Goal: Task Accomplishment & Management: Use online tool/utility

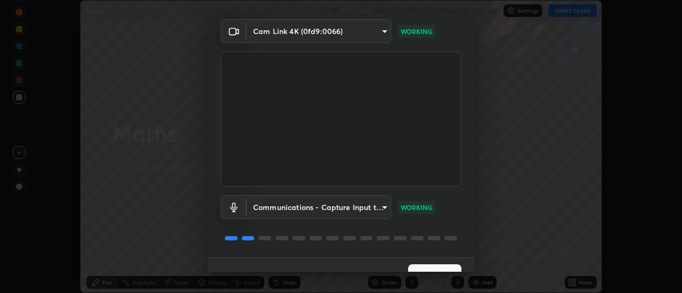
scroll to position [56, 0]
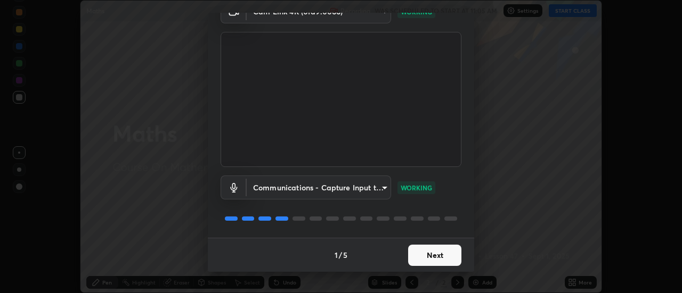
click at [422, 255] on button "Next" at bounding box center [434, 255] width 53 height 21
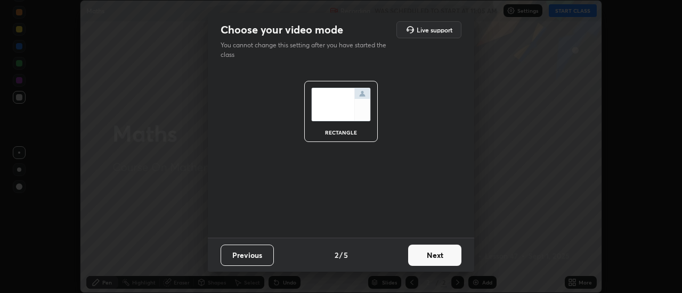
scroll to position [0, 0]
click at [423, 253] on button "Next" at bounding box center [434, 255] width 53 height 21
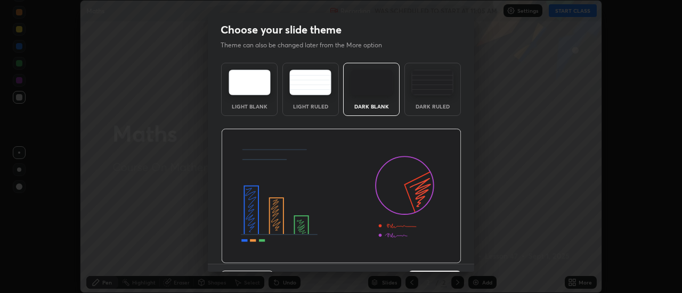
click at [425, 254] on img at bounding box center [341, 196] width 240 height 135
click at [427, 257] on img at bounding box center [341, 196] width 240 height 135
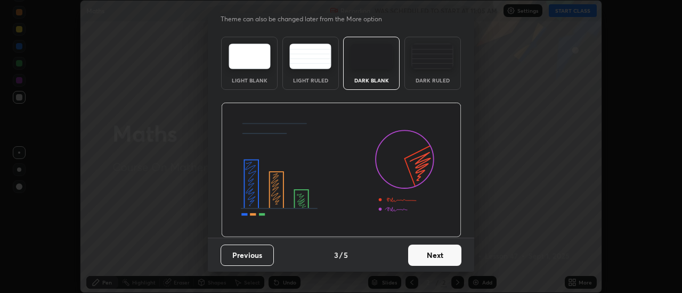
click at [430, 260] on button "Next" at bounding box center [434, 255] width 53 height 21
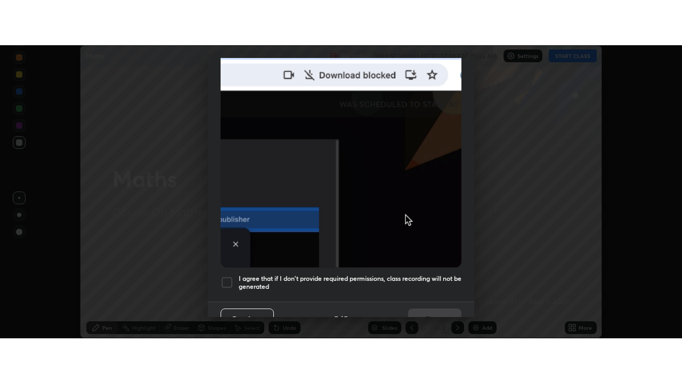
scroll to position [273, 0]
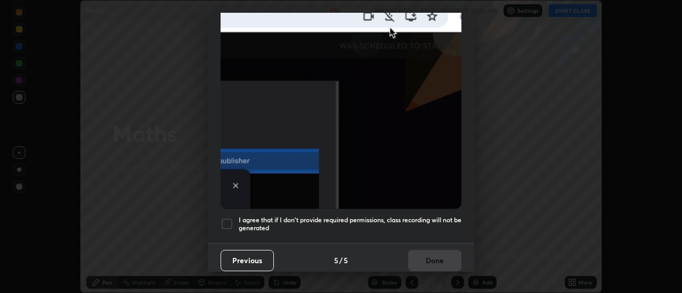
click at [268, 223] on h5 "I agree that if I don't provide required permissions, class recording will not …" at bounding box center [350, 224] width 223 height 17
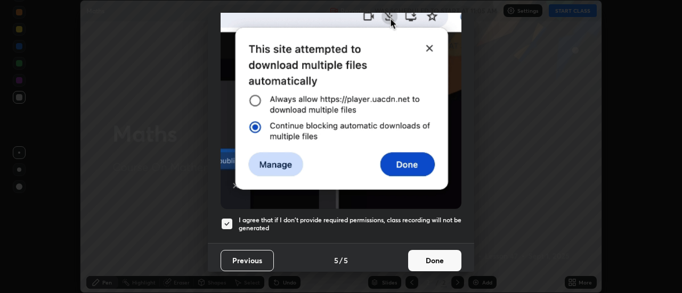
click at [425, 250] on button "Done" at bounding box center [434, 260] width 53 height 21
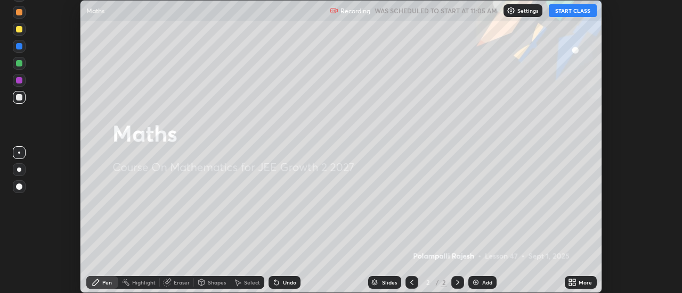
click at [575, 281] on icon at bounding box center [574, 281] width 3 height 3
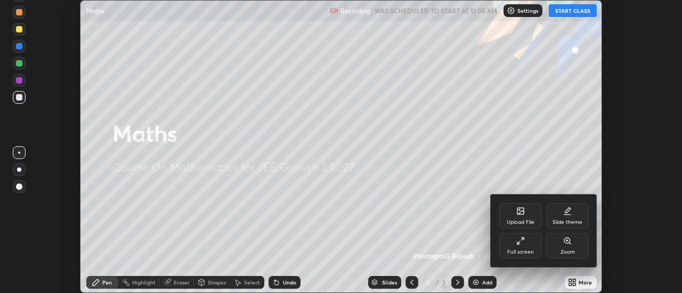
click at [518, 246] on div "Full screen" at bounding box center [520, 246] width 43 height 26
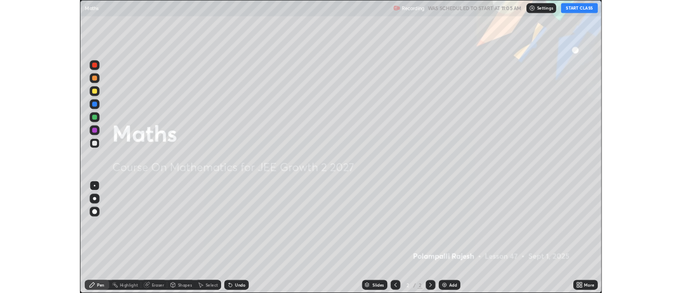
scroll to position [383, 682]
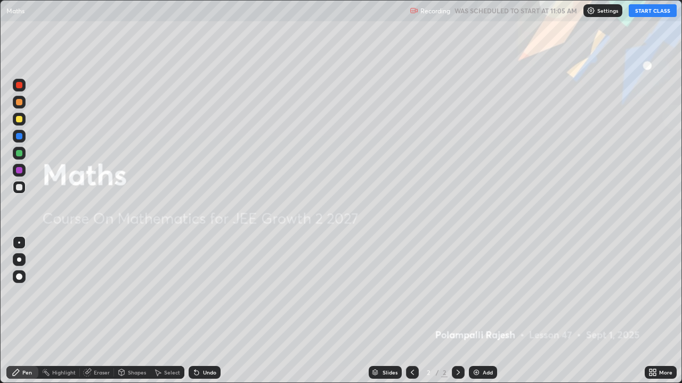
click at [638, 13] on button "START CLASS" at bounding box center [653, 10] width 48 height 13
click at [479, 293] on div "Add" at bounding box center [483, 372] width 28 height 13
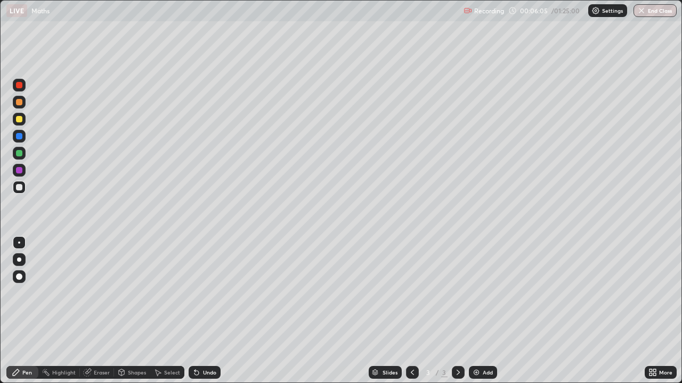
click at [95, 293] on div "Eraser" at bounding box center [102, 372] width 16 height 5
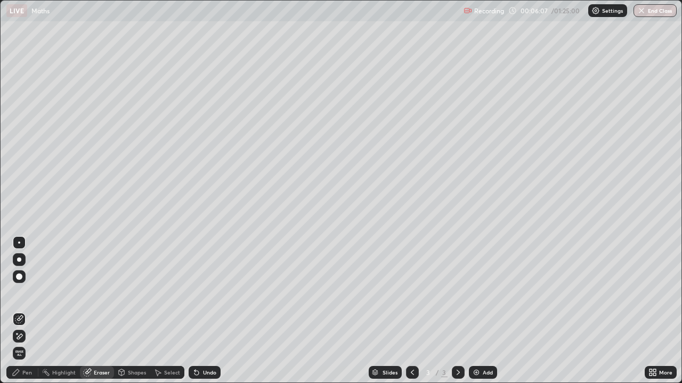
click at [17, 293] on icon at bounding box center [17, 333] width 1 height 1
click at [199, 293] on icon at bounding box center [196, 373] width 9 height 9
click at [197, 293] on icon at bounding box center [196, 373] width 9 height 9
click at [200, 293] on div "Undo" at bounding box center [205, 372] width 32 height 13
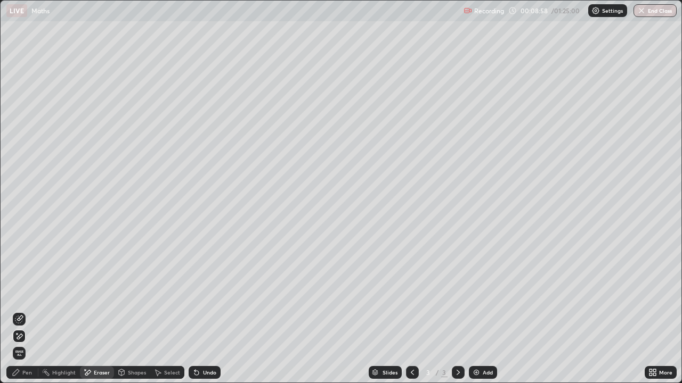
click at [202, 293] on div "Undo" at bounding box center [205, 372] width 32 height 13
click at [201, 293] on div "Undo" at bounding box center [205, 372] width 32 height 13
click at [27, 293] on div "Pen" at bounding box center [27, 372] width 10 height 5
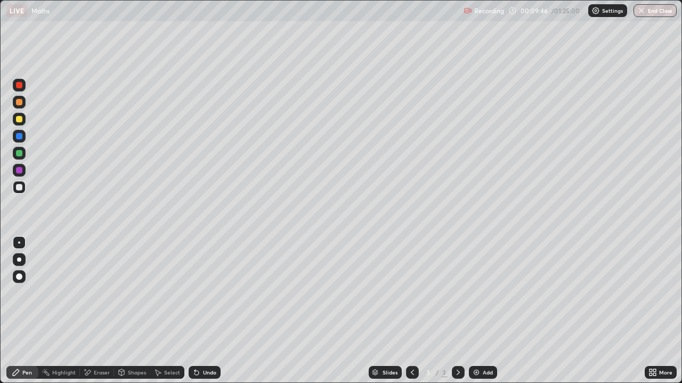
click at [203, 293] on div "Undo" at bounding box center [209, 372] width 13 height 5
click at [200, 293] on div "Undo" at bounding box center [205, 372] width 32 height 13
click at [203, 293] on div "Undo" at bounding box center [209, 372] width 13 height 5
click at [99, 293] on div "Eraser" at bounding box center [102, 372] width 16 height 5
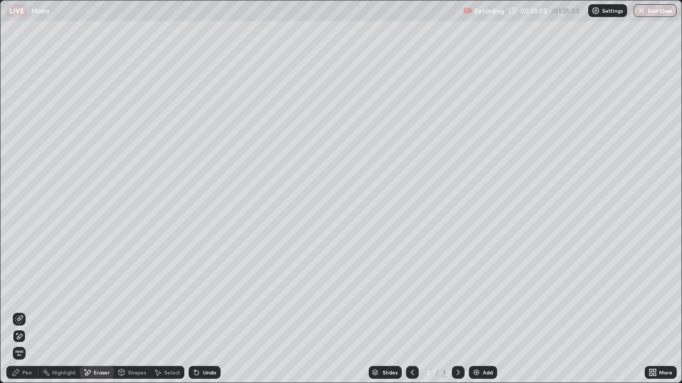
click at [25, 293] on div "Pen" at bounding box center [27, 372] width 10 height 5
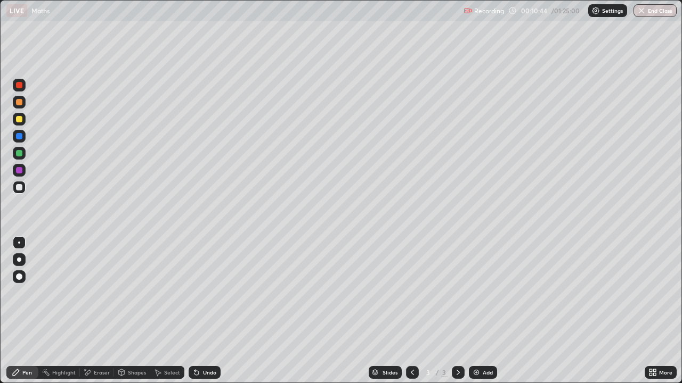
click at [20, 154] on div at bounding box center [19, 153] width 6 height 6
click at [22, 192] on div at bounding box center [19, 187] width 13 height 13
click at [21, 154] on div at bounding box center [19, 153] width 6 height 6
click at [20, 189] on div at bounding box center [19, 187] width 6 height 6
click at [483, 293] on div "Add" at bounding box center [488, 372] width 10 height 5
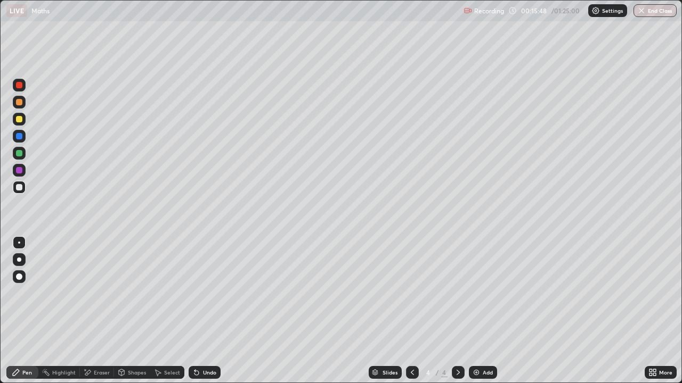
click at [207, 293] on div "Undo" at bounding box center [209, 372] width 13 height 5
click at [196, 293] on icon at bounding box center [196, 373] width 4 height 4
click at [197, 293] on icon at bounding box center [196, 373] width 9 height 9
click at [197, 293] on icon at bounding box center [196, 373] width 4 height 4
click at [201, 293] on div "Undo" at bounding box center [205, 372] width 32 height 13
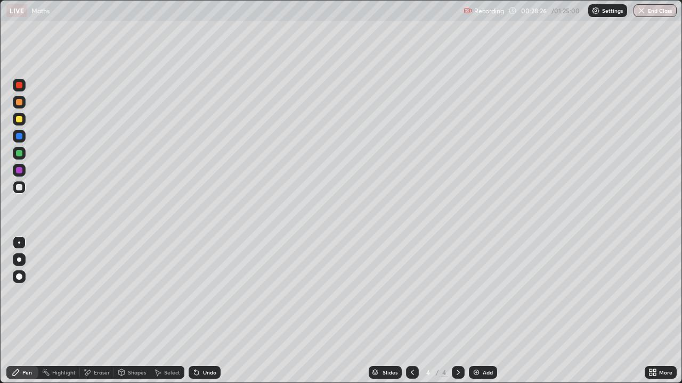
click at [199, 293] on icon at bounding box center [196, 373] width 9 height 9
click at [205, 293] on div "Undo" at bounding box center [205, 372] width 32 height 13
click at [195, 293] on icon at bounding box center [196, 373] width 4 height 4
click at [199, 293] on icon at bounding box center [196, 373] width 9 height 9
click at [92, 293] on div "Eraser" at bounding box center [97, 372] width 34 height 13
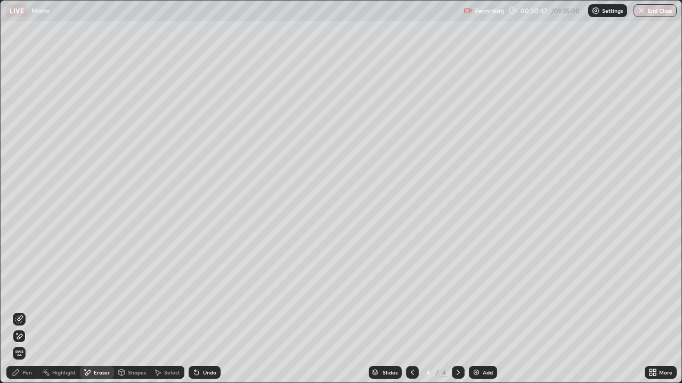
click at [29, 293] on div "Pen" at bounding box center [27, 372] width 10 height 5
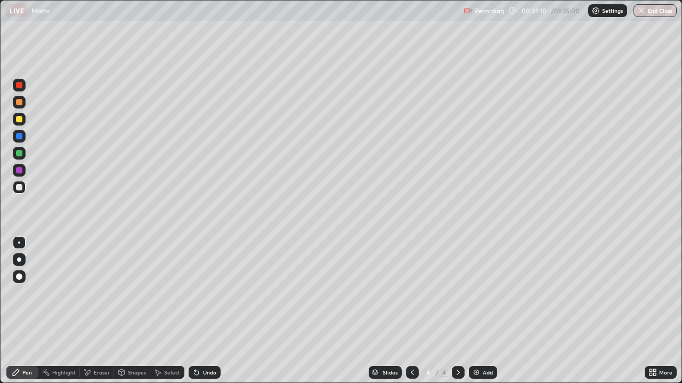
click at [194, 293] on icon at bounding box center [196, 373] width 4 height 4
click at [486, 293] on div "Add" at bounding box center [488, 372] width 10 height 5
click at [208, 293] on div "Undo" at bounding box center [205, 372] width 32 height 13
click at [205, 293] on div "Undo" at bounding box center [205, 372] width 32 height 13
click at [203, 293] on div "Undo" at bounding box center [209, 372] width 13 height 5
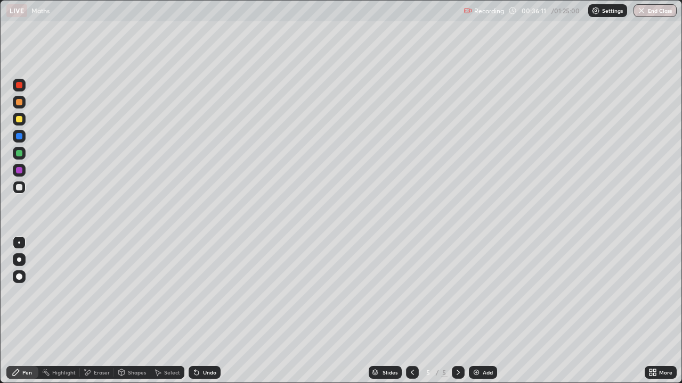
click at [207, 293] on div "Undo" at bounding box center [205, 372] width 32 height 13
click at [208, 293] on div "Undo" at bounding box center [205, 372] width 32 height 13
click at [199, 293] on icon at bounding box center [196, 373] width 9 height 9
click at [94, 293] on div "Eraser" at bounding box center [102, 372] width 16 height 5
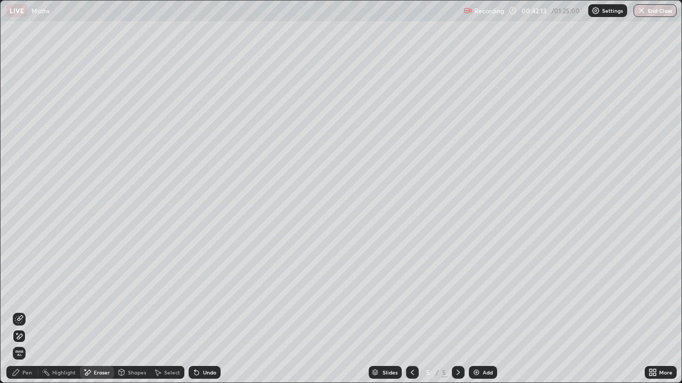
click at [31, 293] on div "Pen" at bounding box center [22, 372] width 32 height 13
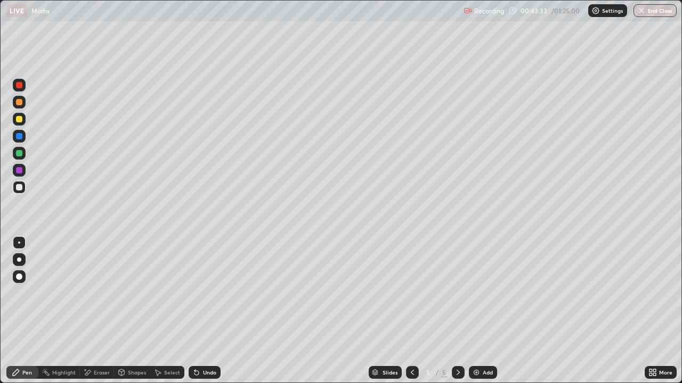
click at [90, 293] on icon at bounding box center [87, 373] width 9 height 9
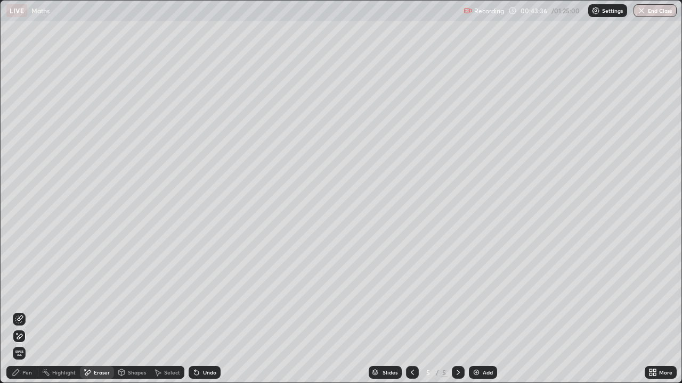
click at [31, 293] on div "Pen" at bounding box center [27, 372] width 10 height 5
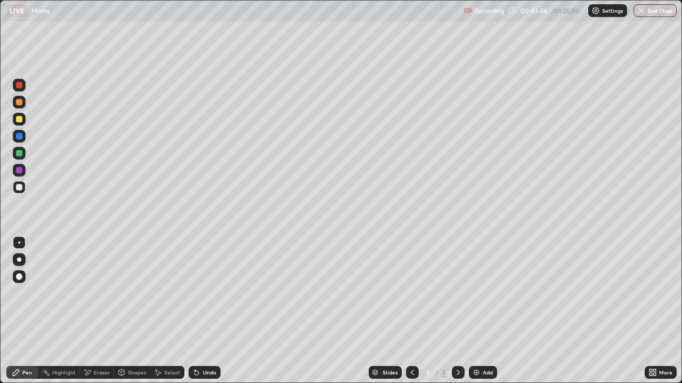
click at [15, 138] on div at bounding box center [19, 136] width 13 height 13
click at [18, 187] on div at bounding box center [19, 187] width 6 height 6
click at [199, 293] on icon at bounding box center [196, 373] width 9 height 9
click at [200, 293] on div "Undo" at bounding box center [205, 372] width 32 height 13
click at [102, 293] on div "Eraser" at bounding box center [102, 372] width 16 height 5
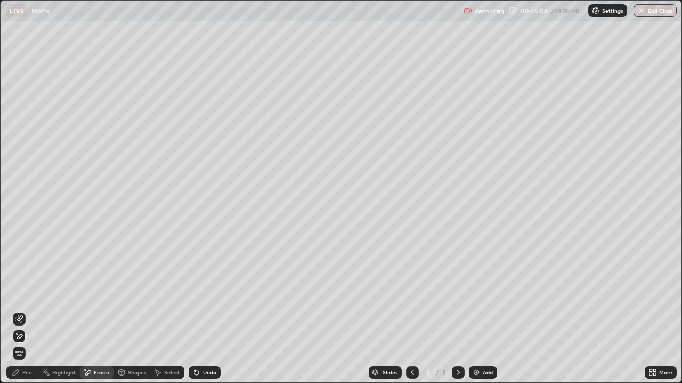
click at [32, 293] on div "Pen" at bounding box center [22, 372] width 32 height 13
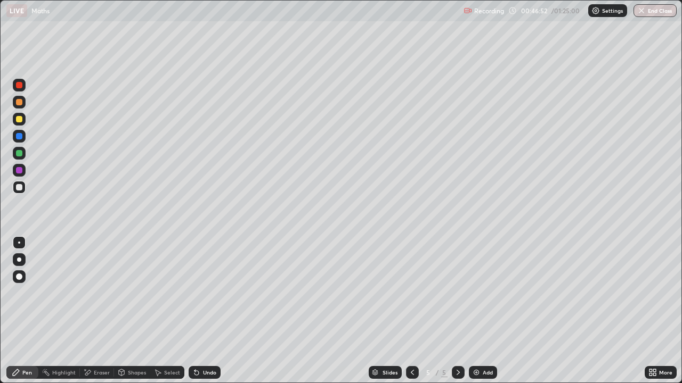
click at [195, 293] on icon at bounding box center [196, 373] width 4 height 4
click at [197, 293] on icon at bounding box center [196, 373] width 9 height 9
click at [96, 293] on div "Eraser" at bounding box center [102, 372] width 16 height 5
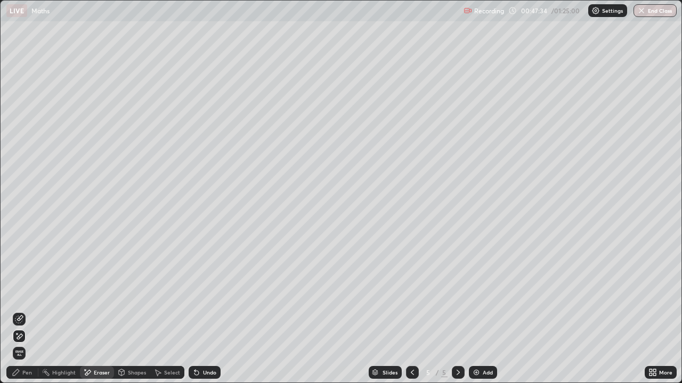
click at [18, 293] on icon at bounding box center [20, 318] width 6 height 5
click at [27, 293] on div "Pen" at bounding box center [27, 372] width 10 height 5
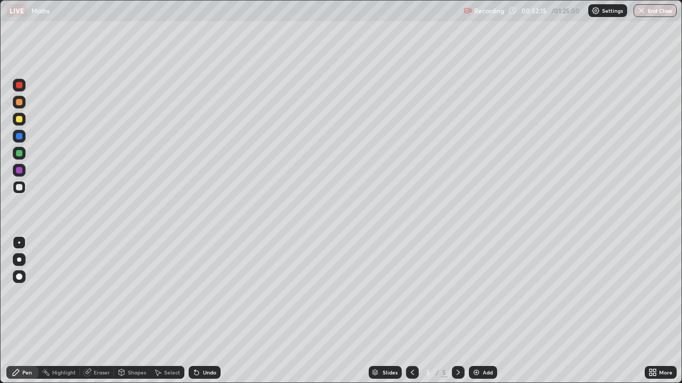
click at [483, 293] on div "Add" at bounding box center [488, 372] width 10 height 5
click at [200, 293] on div "Undo" at bounding box center [205, 372] width 32 height 13
click at [205, 293] on div "Undo" at bounding box center [209, 372] width 13 height 5
click at [200, 293] on div "Undo" at bounding box center [205, 372] width 32 height 13
click at [203, 293] on div "Undo" at bounding box center [209, 372] width 13 height 5
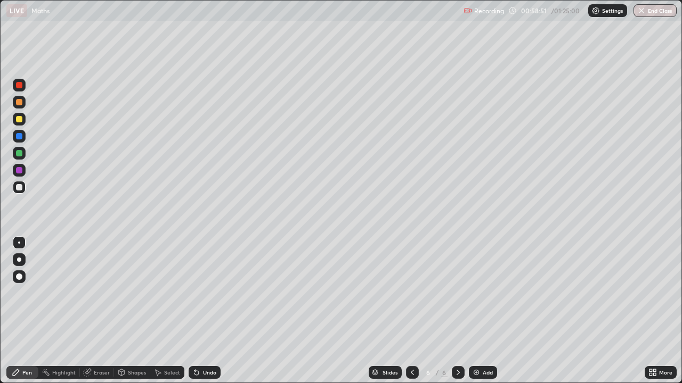
click at [203, 293] on div "Undo" at bounding box center [209, 372] width 13 height 5
click at [202, 293] on div "Undo" at bounding box center [205, 372] width 32 height 13
click at [203, 293] on div "Undo" at bounding box center [209, 372] width 13 height 5
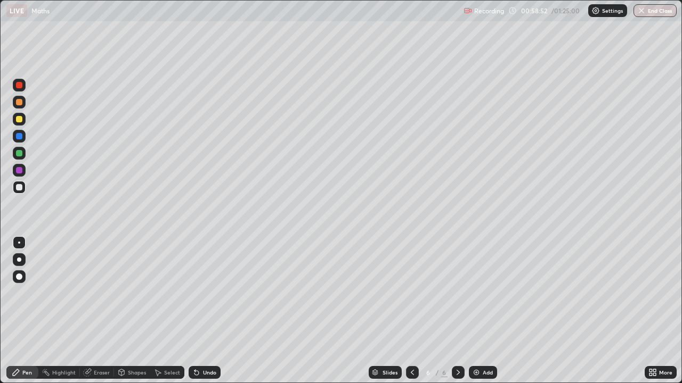
click at [200, 293] on div "Undo" at bounding box center [205, 372] width 32 height 13
click at [205, 293] on div "Undo" at bounding box center [205, 372] width 32 height 13
click at [173, 293] on div "Select" at bounding box center [172, 372] width 16 height 5
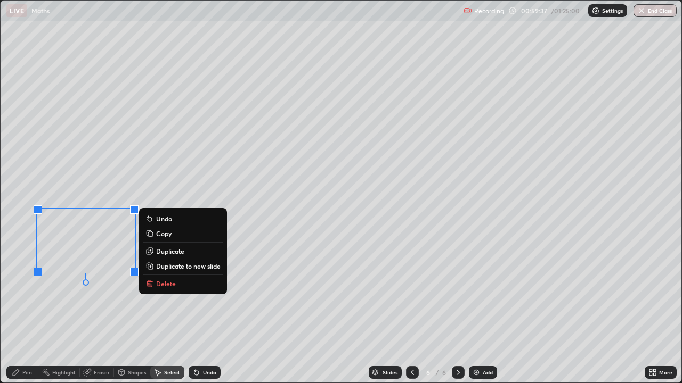
click at [162, 285] on p "Delete" at bounding box center [166, 284] width 20 height 9
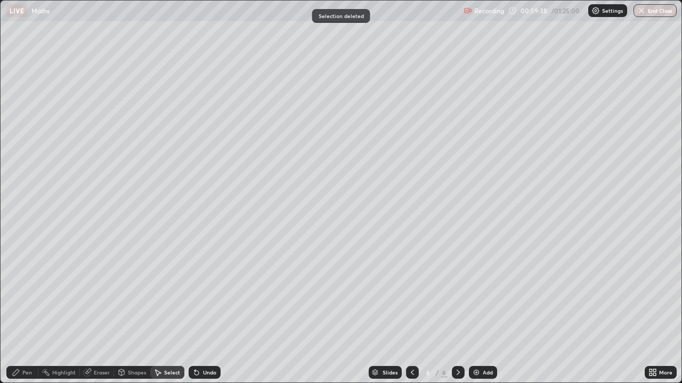
click at [31, 293] on div "Pen" at bounding box center [27, 372] width 10 height 5
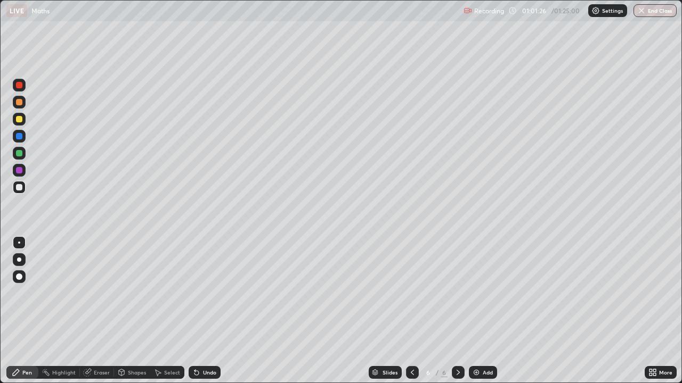
click at [197, 293] on icon at bounding box center [196, 373] width 4 height 4
click at [199, 293] on icon at bounding box center [196, 373] width 9 height 9
click at [199, 293] on div "Undo" at bounding box center [205, 372] width 32 height 13
click at [198, 293] on icon at bounding box center [196, 373] width 9 height 9
click at [200, 293] on div "Undo" at bounding box center [205, 372] width 32 height 13
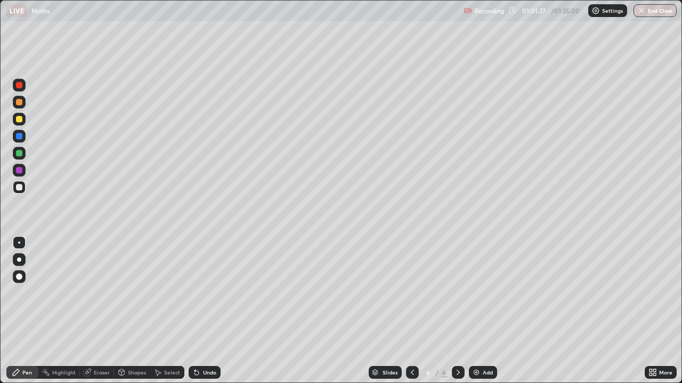
click at [199, 293] on div "Undo" at bounding box center [205, 372] width 32 height 13
click at [200, 293] on div "Undo" at bounding box center [205, 372] width 32 height 13
click at [96, 293] on div "Eraser" at bounding box center [102, 372] width 16 height 5
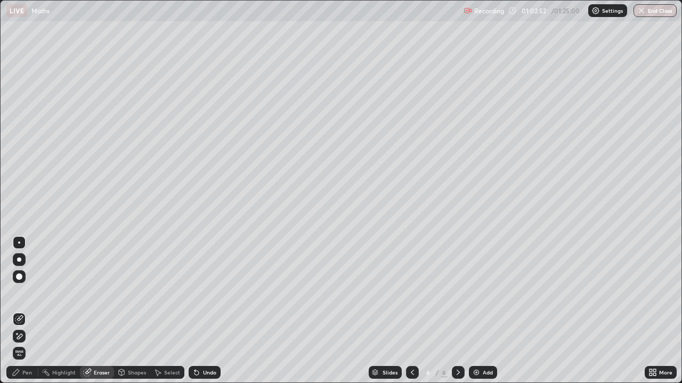
click at [29, 293] on div "Pen" at bounding box center [27, 372] width 10 height 5
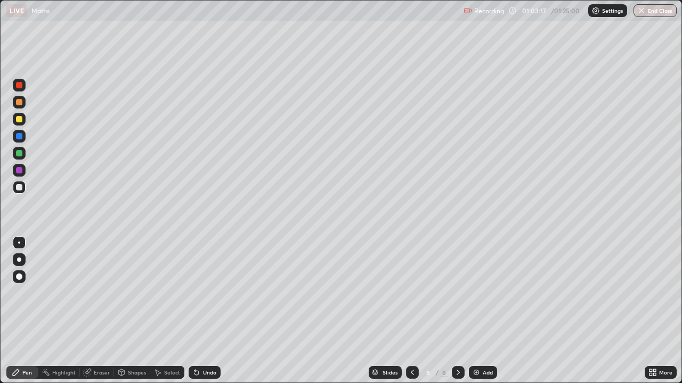
click at [195, 293] on icon at bounding box center [196, 373] width 4 height 4
click at [483, 293] on div "Add" at bounding box center [488, 372] width 10 height 5
click at [411, 293] on icon at bounding box center [412, 373] width 9 height 9
click at [456, 293] on icon at bounding box center [458, 373] width 9 height 9
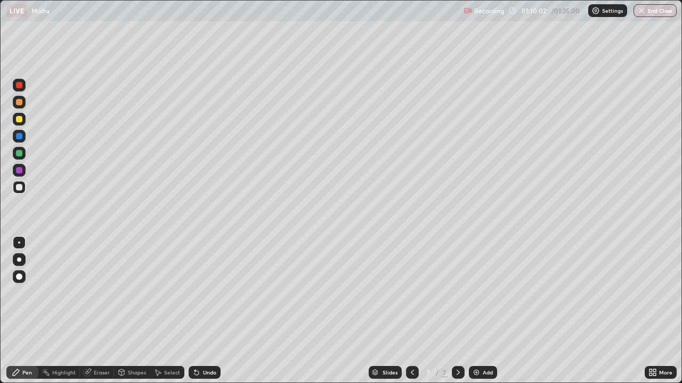
click at [205, 293] on div "Undo" at bounding box center [209, 372] width 13 height 5
click at [206, 293] on div "Undo" at bounding box center [209, 372] width 13 height 5
click at [204, 293] on div "Undo" at bounding box center [209, 372] width 13 height 5
click at [205, 293] on div "Undo" at bounding box center [209, 372] width 13 height 5
click at [209, 293] on div "Undo" at bounding box center [209, 372] width 13 height 5
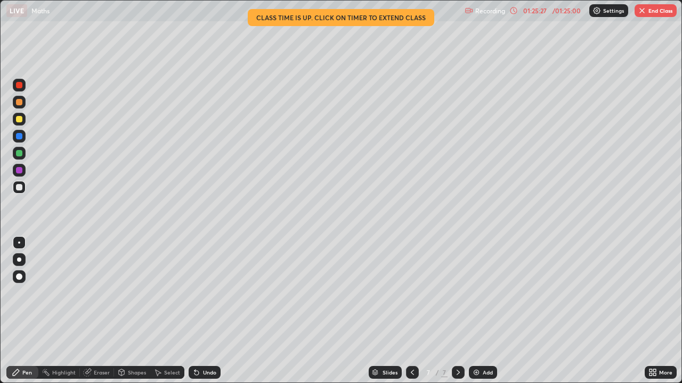
click at [645, 12] on img "button" at bounding box center [642, 10] width 9 height 9
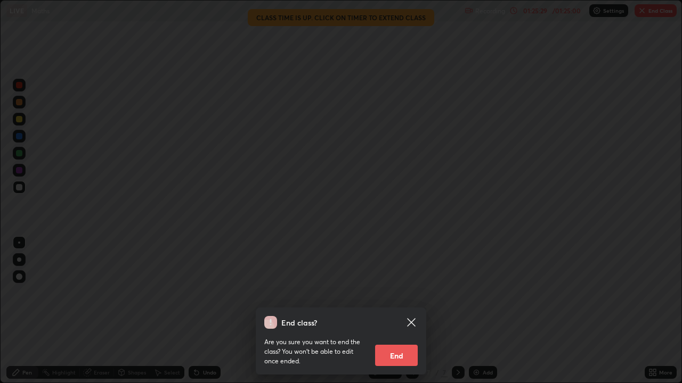
click at [396, 293] on button "End" at bounding box center [396, 355] width 43 height 21
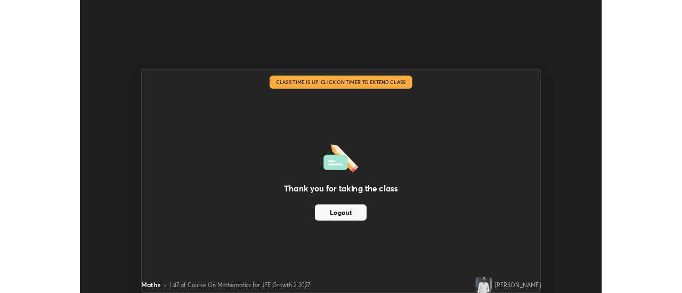
scroll to position [52970, 52582]
